Goal: Communication & Community: Answer question/provide support

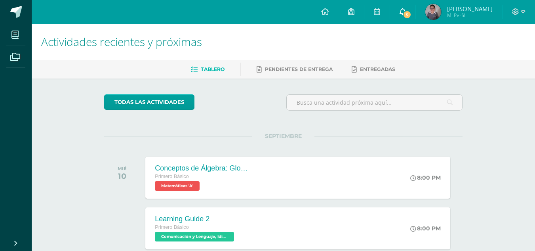
click at [406, 19] on link "5" at bounding box center [402, 12] width 25 height 24
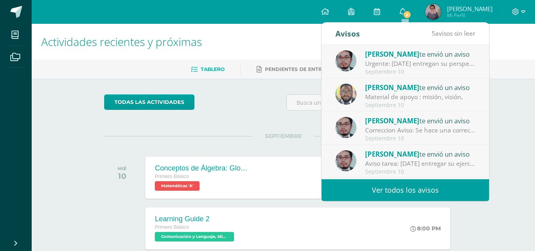
click at [416, 67] on div "Urgente: [DATE] entregan su perspectiva con FONDO de cielo" at bounding box center [420, 63] width 110 height 9
click at [385, 65] on div "Urgente: [DATE] entregan su perspectiva con FONDO de cielo" at bounding box center [420, 63] width 110 height 9
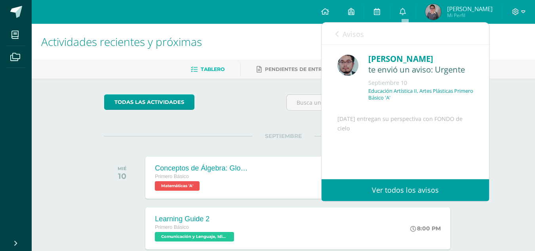
click at [343, 37] on span "Avisos" at bounding box center [353, 34] width 21 height 10
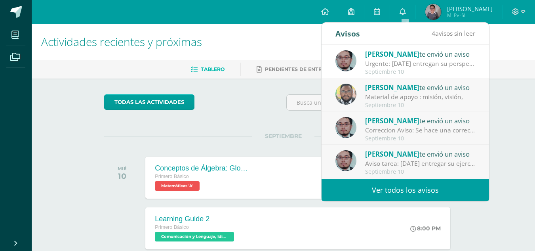
click at [396, 91] on div "[PERSON_NAME] te envió un aviso" at bounding box center [420, 87] width 110 height 10
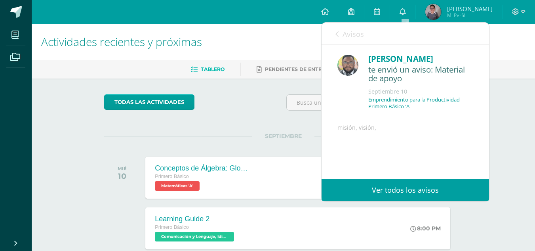
click at [396, 91] on div "[PERSON_NAME] te envió un aviso Urgente: [DATE] entregan su perspectiva con FON…" at bounding box center [321, 112] width 335 height 134
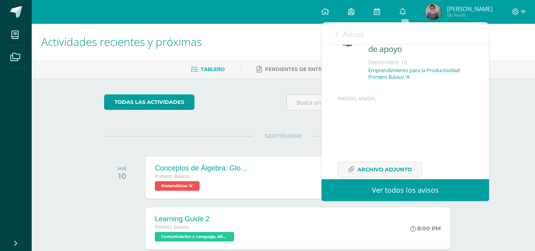
scroll to position [36, 0]
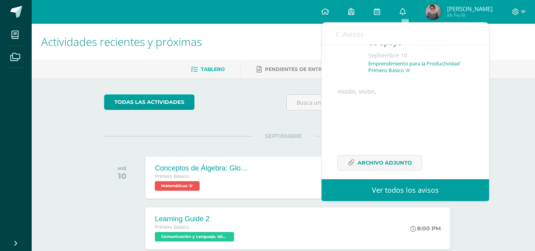
click at [337, 34] on icon at bounding box center [336, 34] width 3 height 6
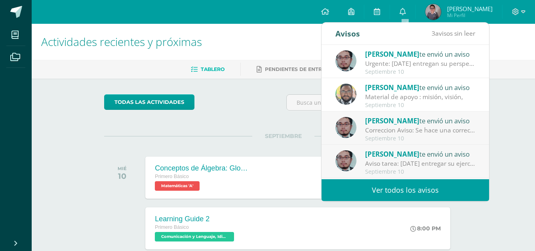
click at [404, 129] on div "Correccion Aviso: Se hace una correccion al aviso anterior, el ejercicio de la …" at bounding box center [420, 130] width 110 height 9
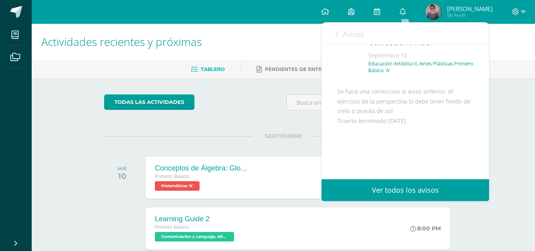
click at [343, 31] on span "Avisos" at bounding box center [353, 34] width 21 height 10
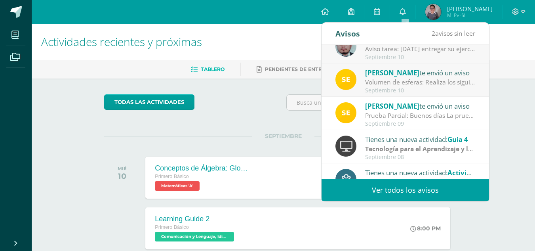
scroll to position [120, 0]
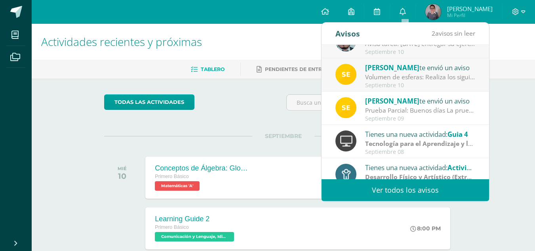
click at [391, 67] on div "[PERSON_NAME] te envió un aviso" at bounding box center [420, 67] width 110 height 10
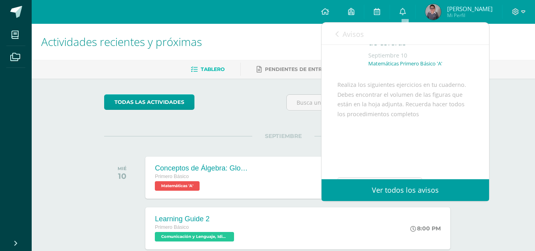
scroll to position [87, 0]
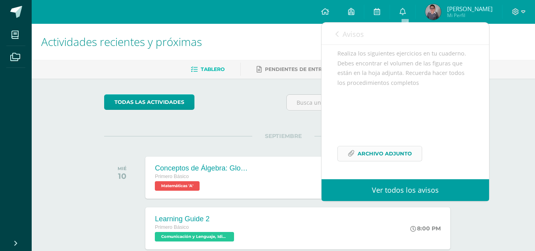
click at [390, 152] on span "Archivo Adjunto" at bounding box center [385, 153] width 54 height 15
click at [351, 154] on icon at bounding box center [351, 153] width 7 height 7
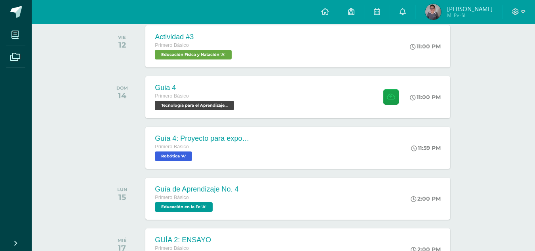
scroll to position [441, 0]
